Goal: Find specific page/section: Find specific page/section

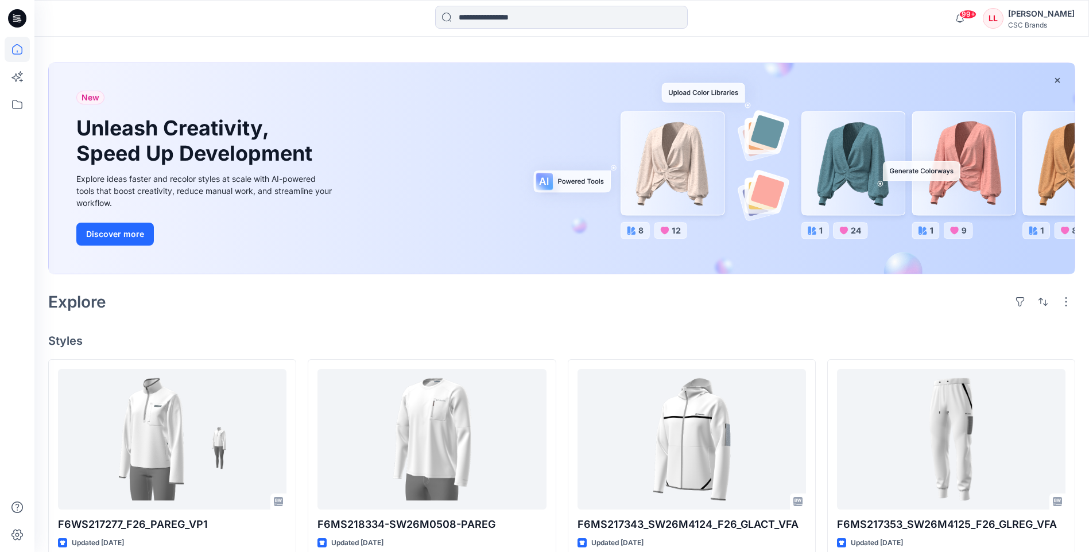
scroll to position [57, 0]
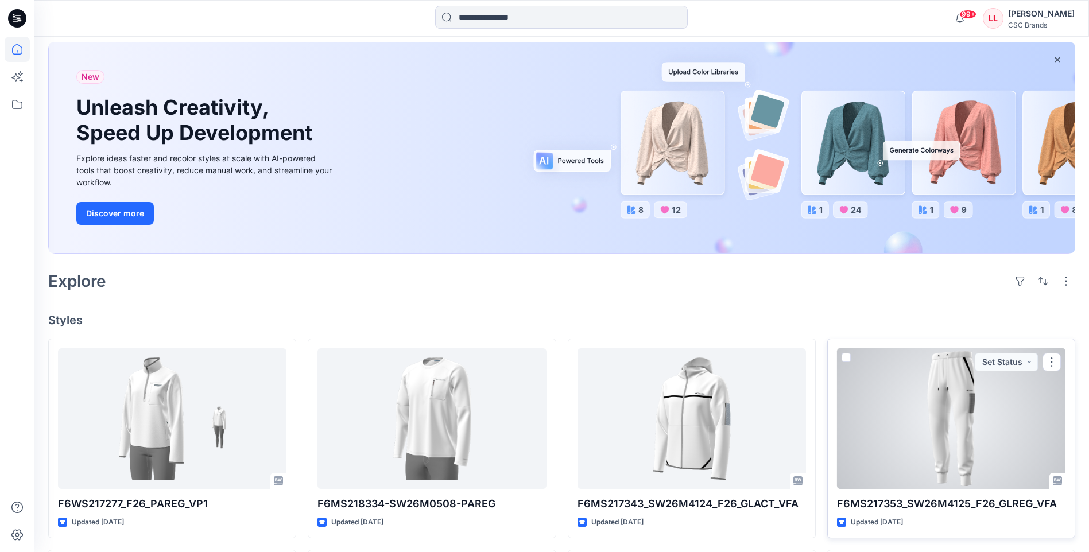
click at [898, 374] on div at bounding box center [951, 419] width 229 height 141
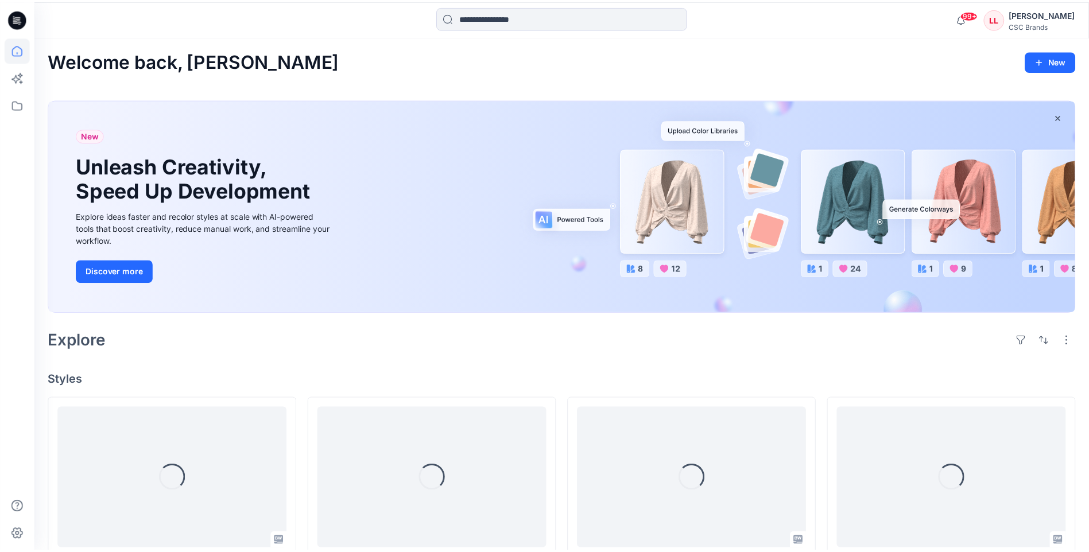
scroll to position [57, 0]
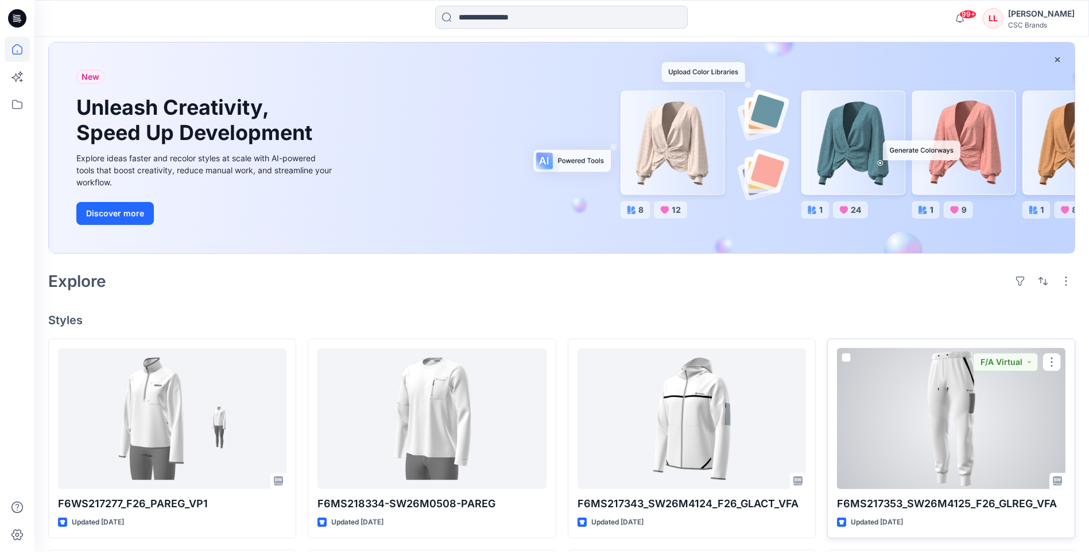
click at [906, 380] on div at bounding box center [951, 419] width 229 height 141
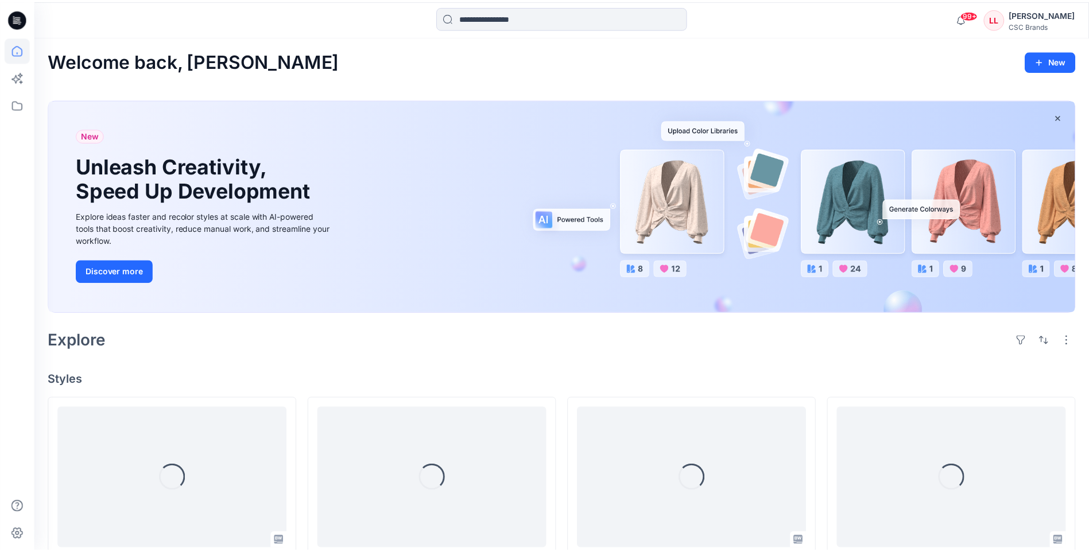
scroll to position [57, 0]
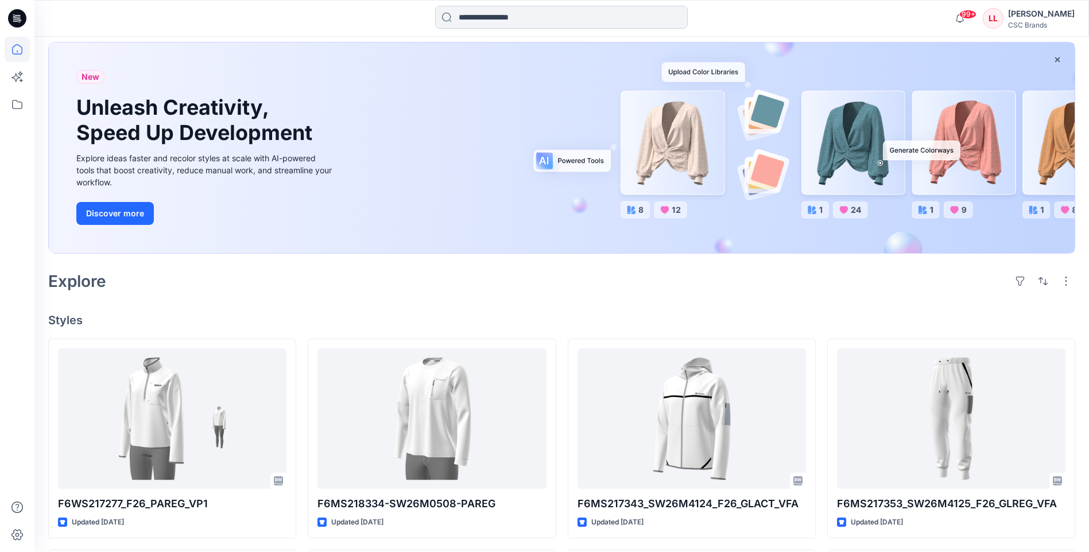
click at [483, 24] on input at bounding box center [561, 17] width 253 height 23
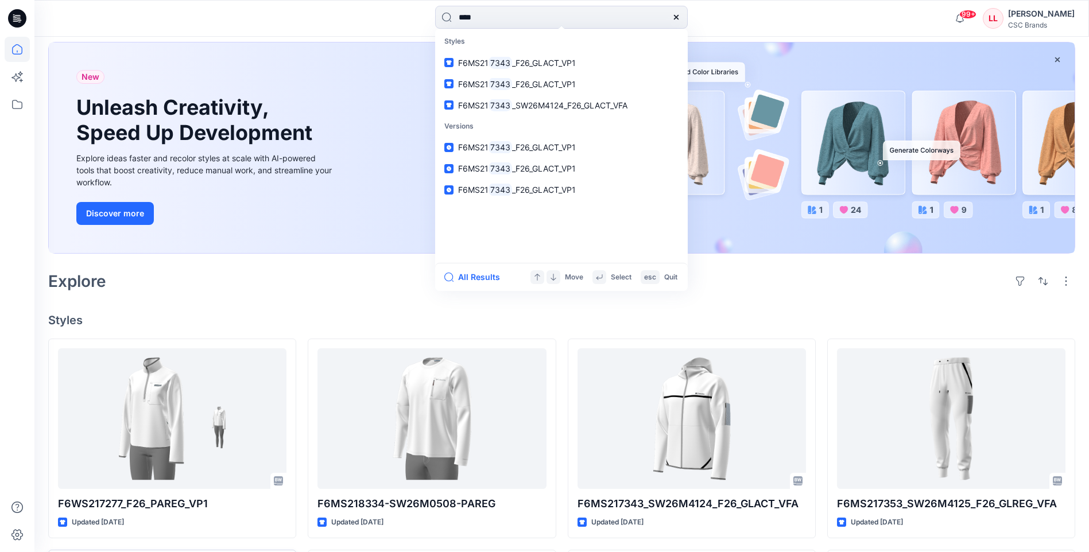
type input "****"
